Goal: Information Seeking & Learning: Check status

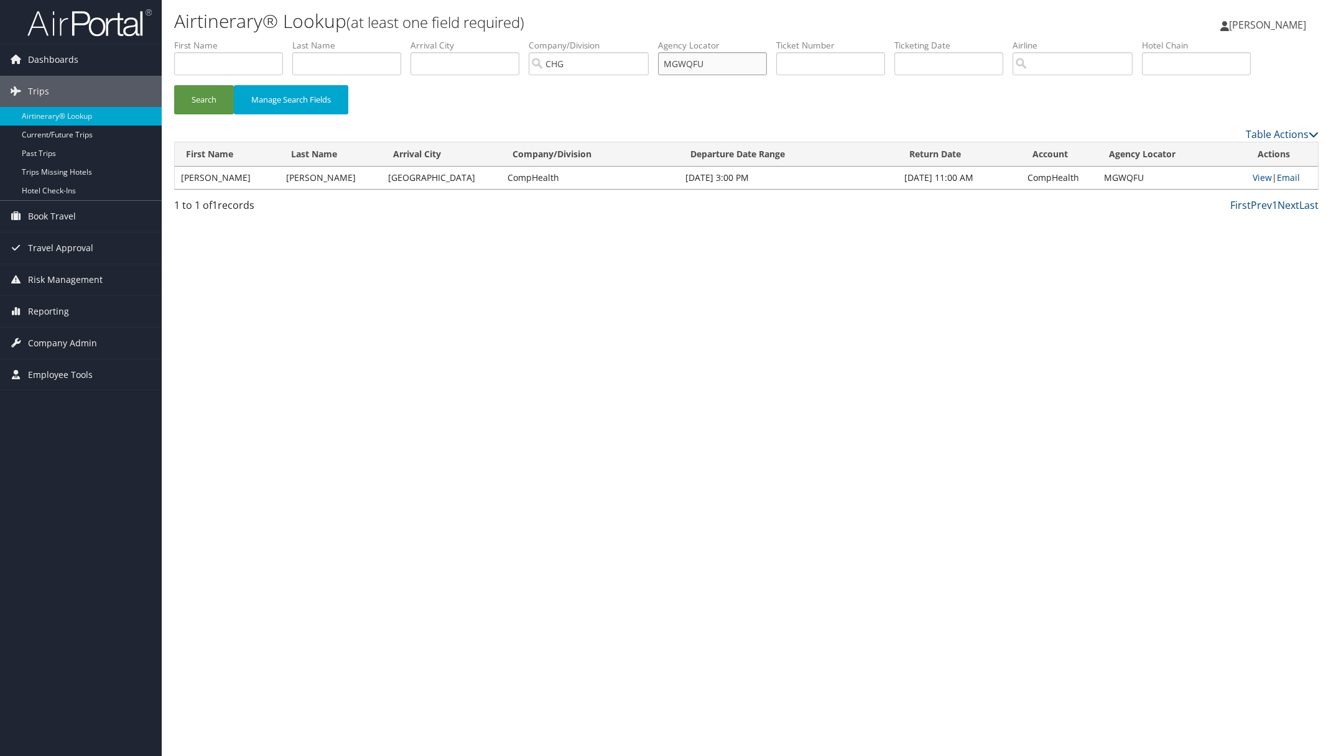
drag, startPoint x: 735, startPoint y: 63, endPoint x: 601, endPoint y: 69, distance: 133.8
click at [633, 39] on ul "First Name Last Name Departure City Arrival City Company/Division [GEOGRAPHIC_D…" at bounding box center [746, 39] width 1144 height 0
paste input "EKMUBF"
click at [210, 103] on button "Search" at bounding box center [204, 99] width 60 height 29
click at [1262, 177] on link "View" at bounding box center [1261, 178] width 19 height 12
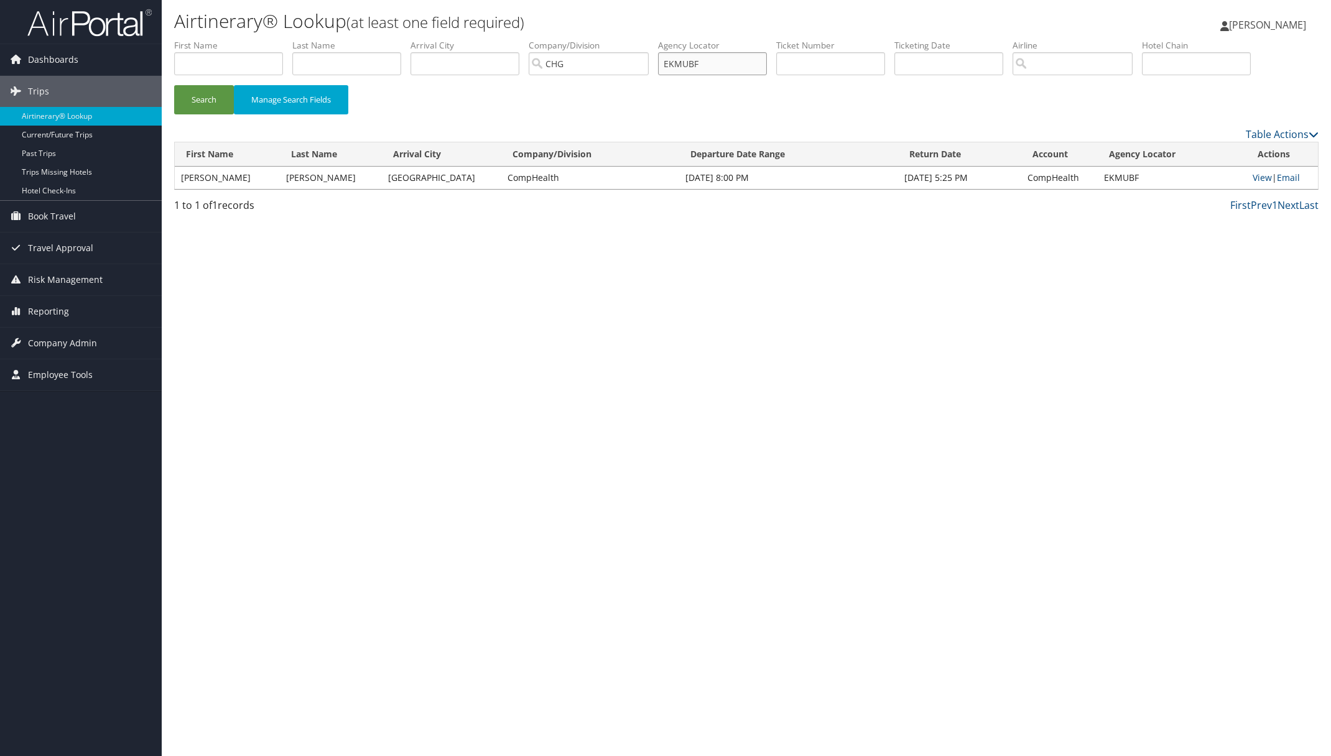
drag, startPoint x: 732, startPoint y: 63, endPoint x: 454, endPoint y: 75, distance: 278.8
click at [629, 39] on ul "First Name Last Name Departure City Arrival City Company/Division [GEOGRAPHIC_D…" at bounding box center [746, 39] width 1144 height 0
paste input "UMMKVW"
type input "UMMKVW"
click at [213, 97] on button "Search" at bounding box center [204, 99] width 60 height 29
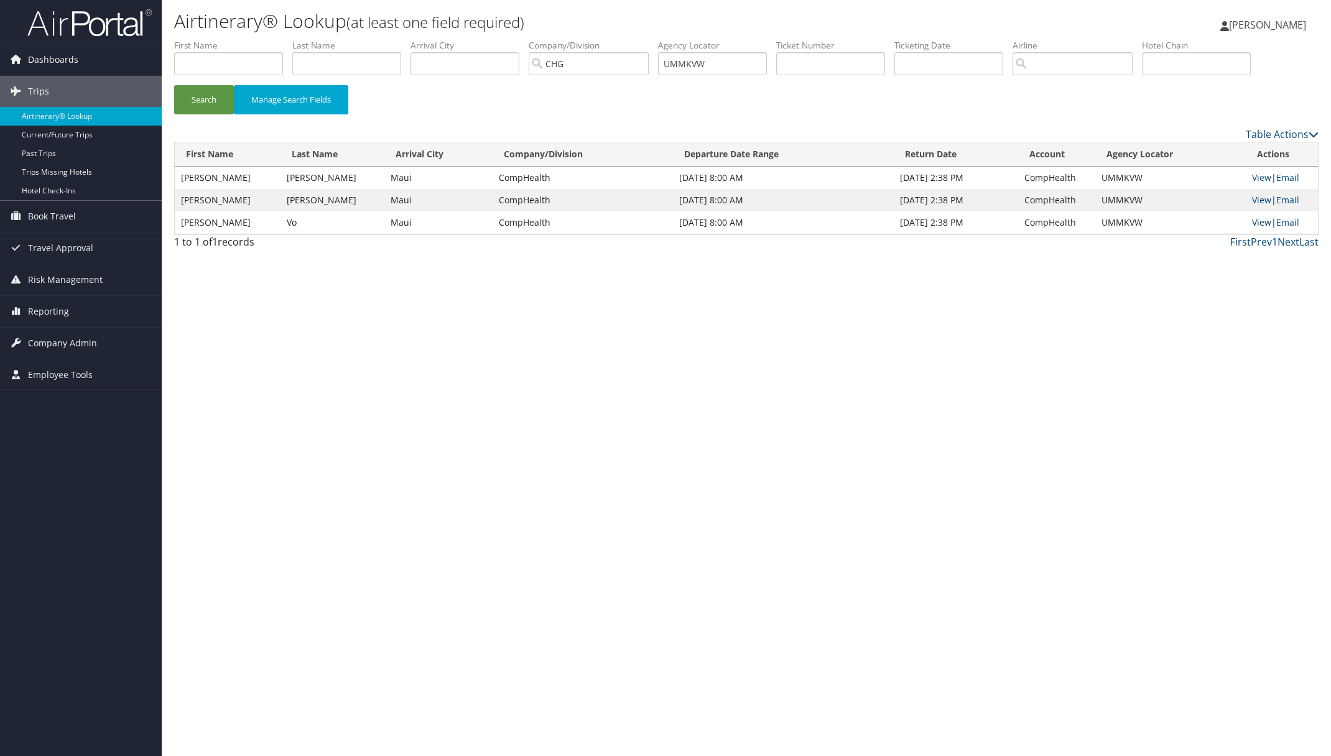
click at [1257, 224] on link "View" at bounding box center [1261, 222] width 19 height 12
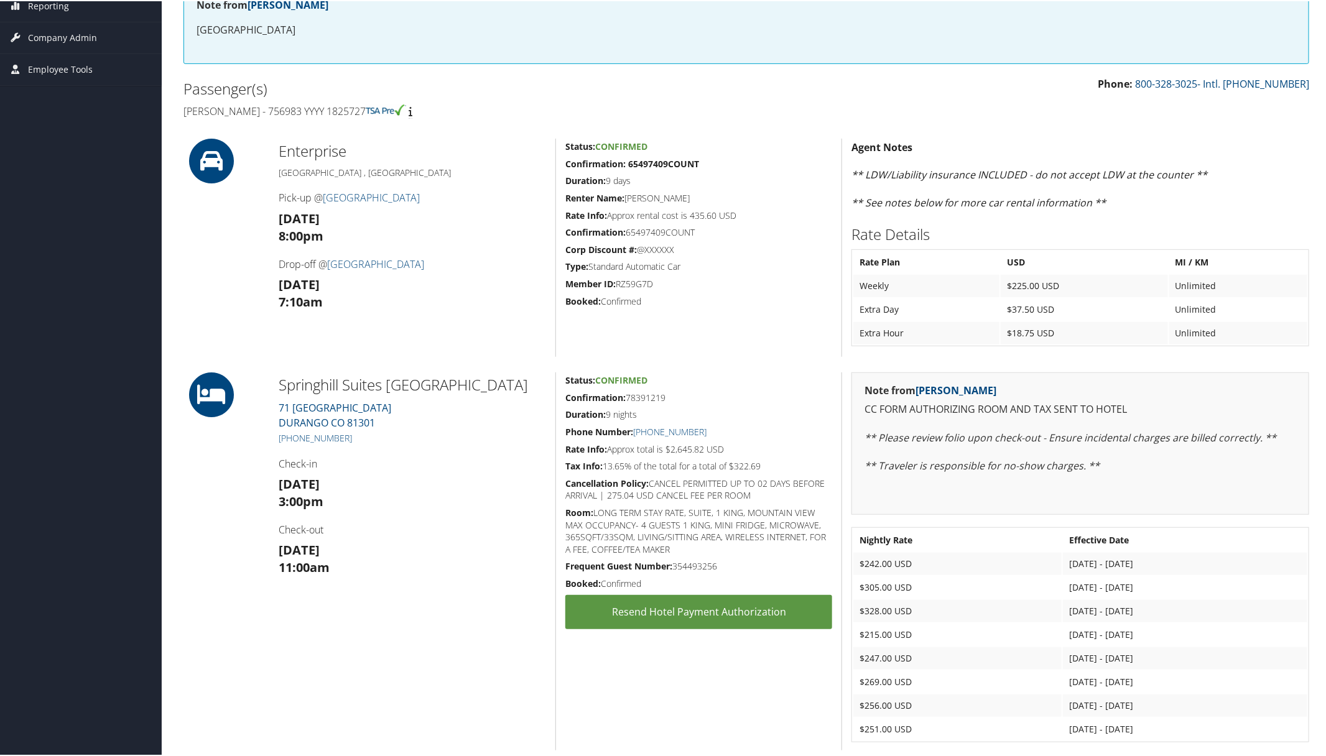
scroll to position [29, 0]
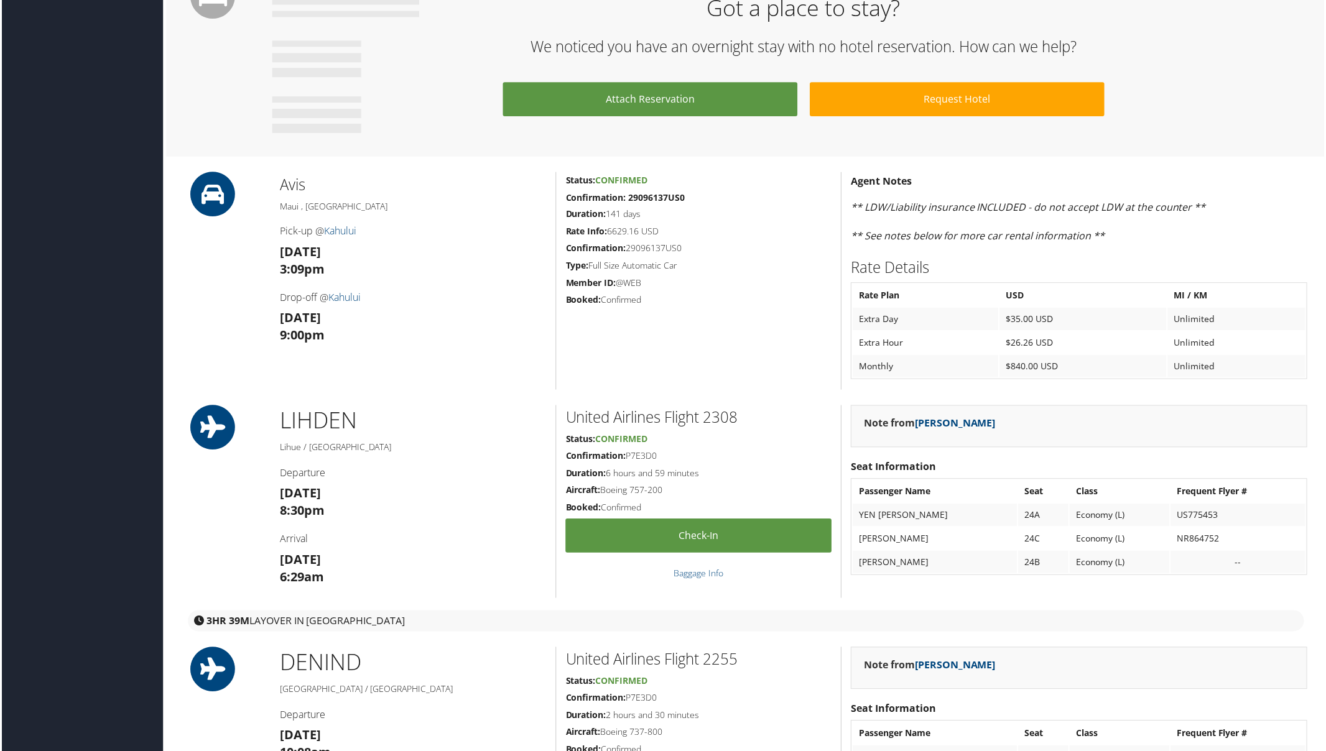
scroll to position [1710, 0]
